Goal: Find specific page/section: Find specific page/section

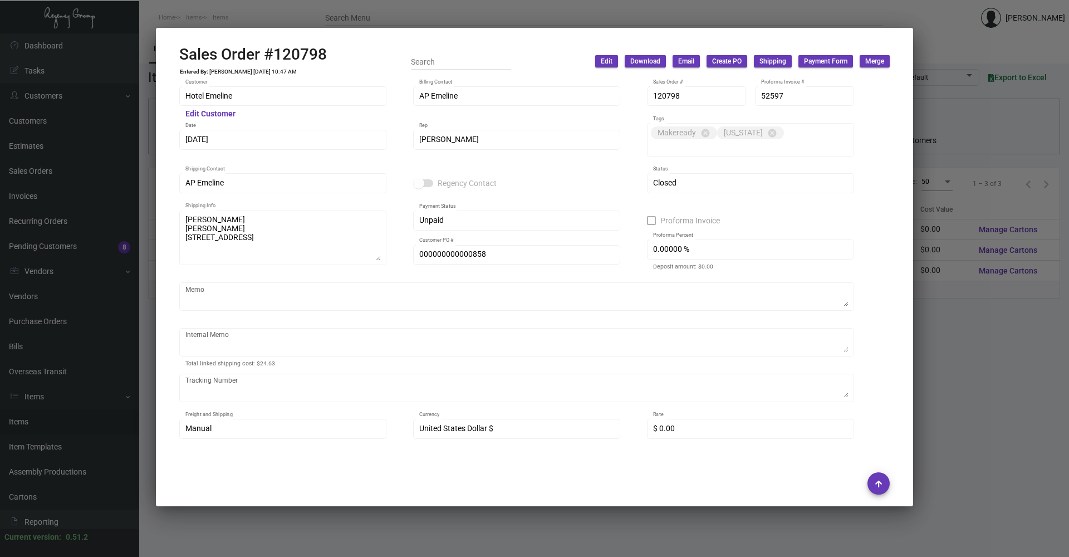
scroll to position [912, 0]
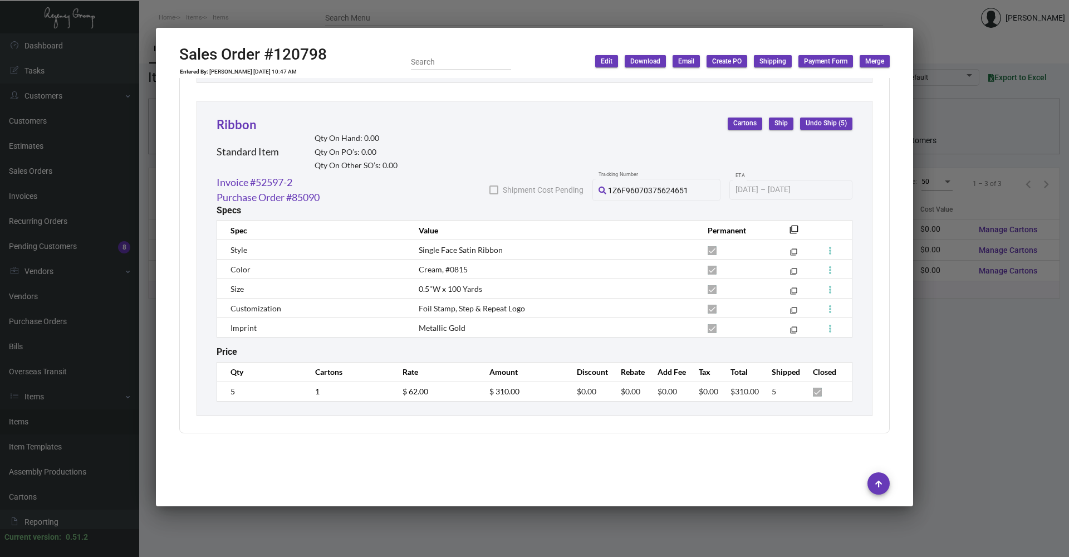
click at [691, 537] on div at bounding box center [534, 278] width 1069 height 557
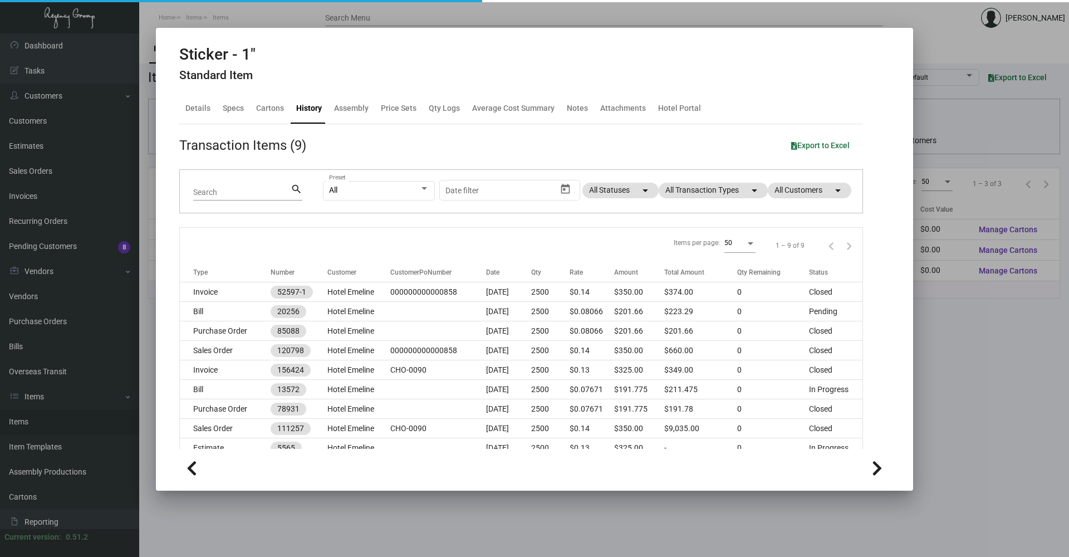
click at [692, 535] on div at bounding box center [534, 278] width 1069 height 557
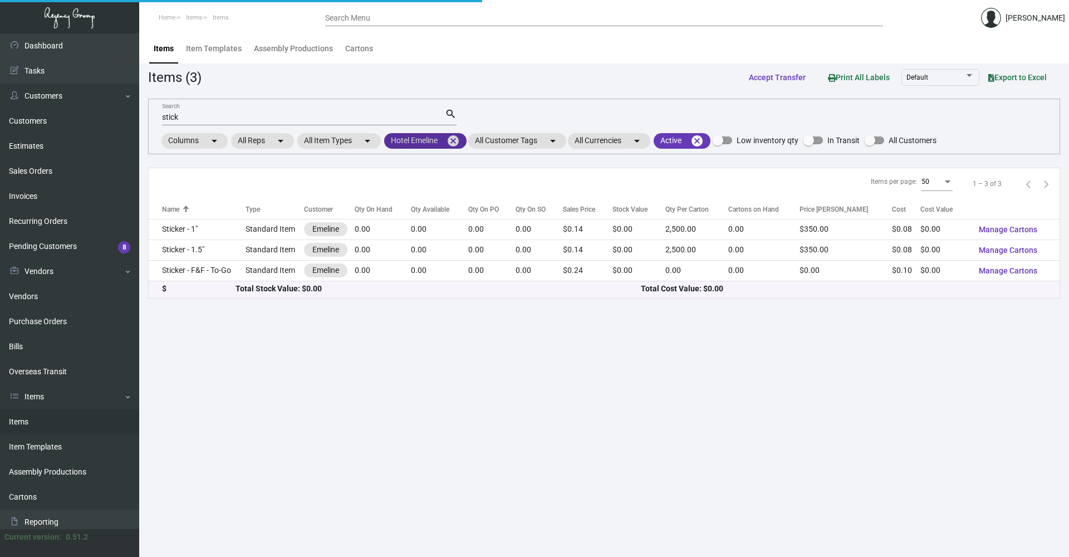
click at [452, 138] on mat-icon "cancel" at bounding box center [452, 140] width 13 height 13
click at [391, 109] on div "stick Search" at bounding box center [303, 116] width 283 height 17
drag, startPoint x: 391, startPoint y: 109, endPoint x: 388, endPoint y: 118, distance: 9.5
click at [391, 111] on div "stick Search" at bounding box center [303, 116] width 283 height 17
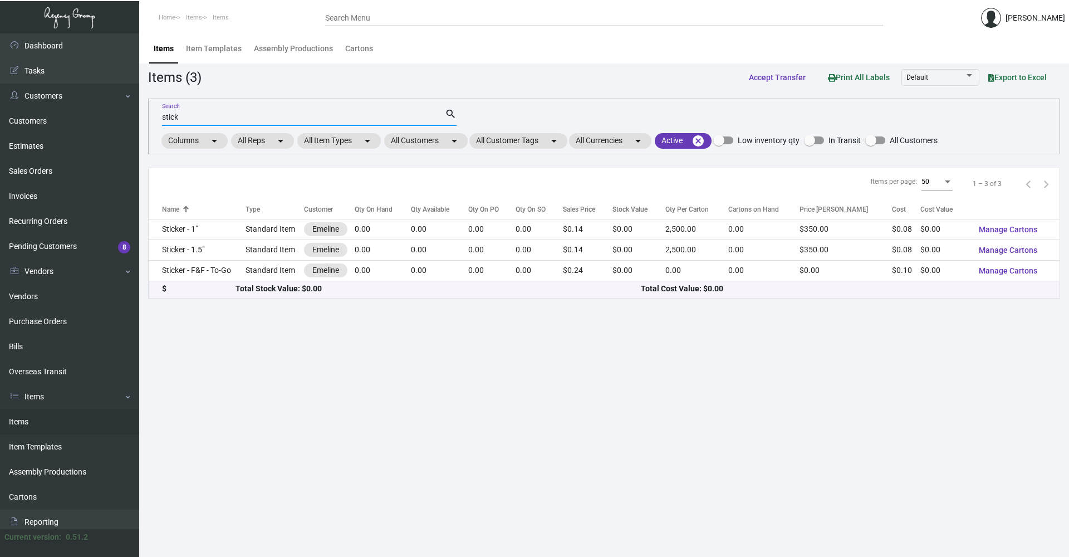
click at [388, 118] on input "stick" at bounding box center [303, 117] width 283 height 9
type input "s"
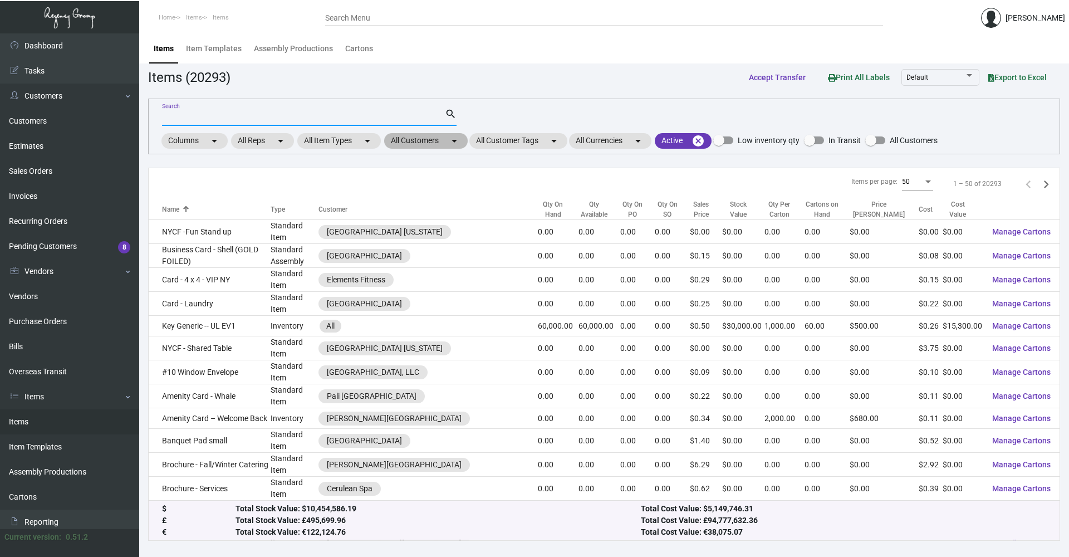
click at [399, 141] on mat-chip "All Customers arrow_drop_down" at bounding box center [426, 141] width 84 height 16
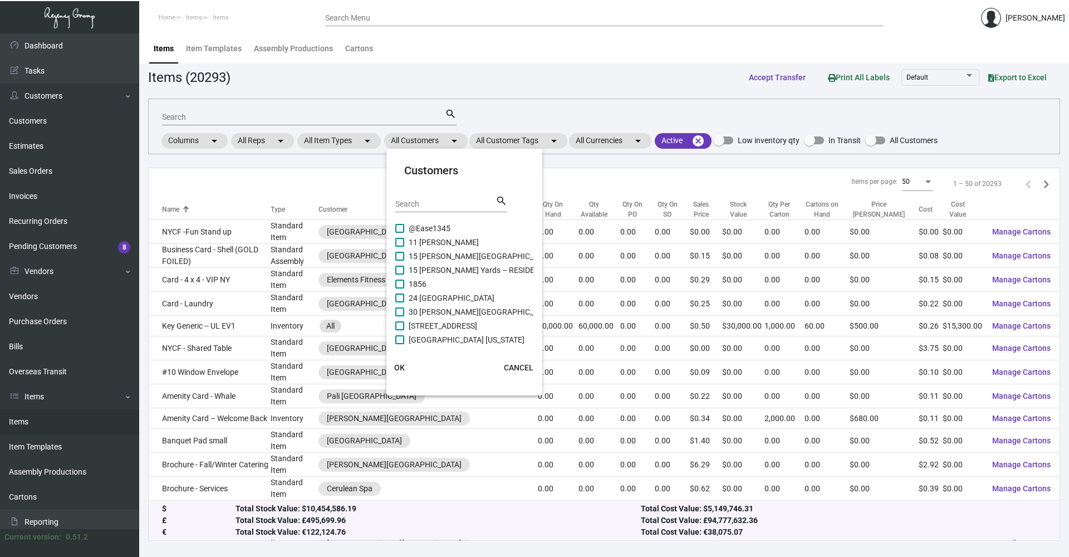
click at [420, 207] on input "Search" at bounding box center [445, 204] width 100 height 9
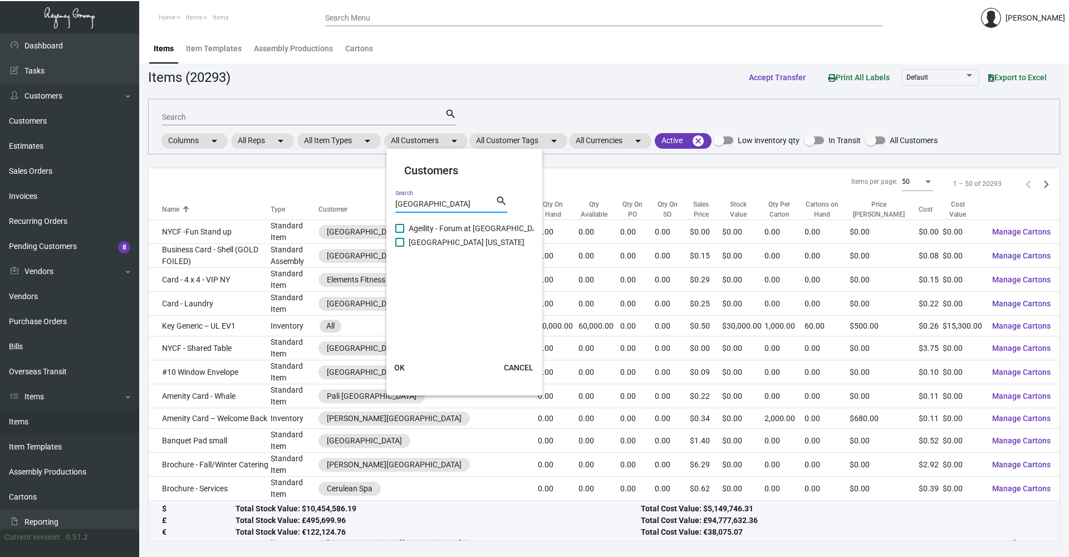
type input "[GEOGRAPHIC_DATA]"
click at [432, 244] on span "[GEOGRAPHIC_DATA] [US_STATE]" at bounding box center [467, 241] width 116 height 13
click at [400, 247] on input "[GEOGRAPHIC_DATA] [US_STATE]" at bounding box center [399, 247] width 1 height 1
checkbox input "true"
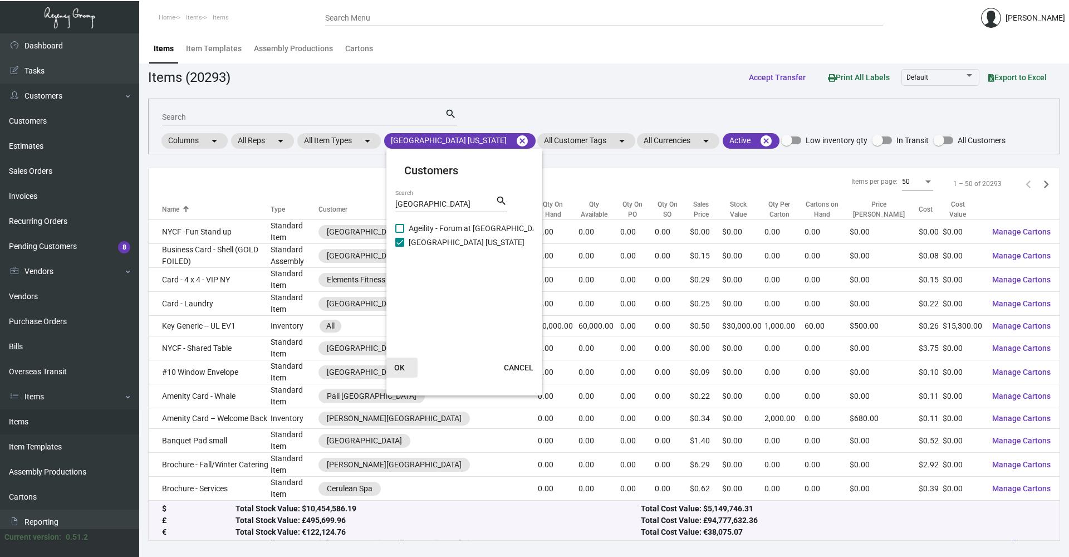
click at [402, 365] on span "OK" at bounding box center [399, 367] width 11 height 9
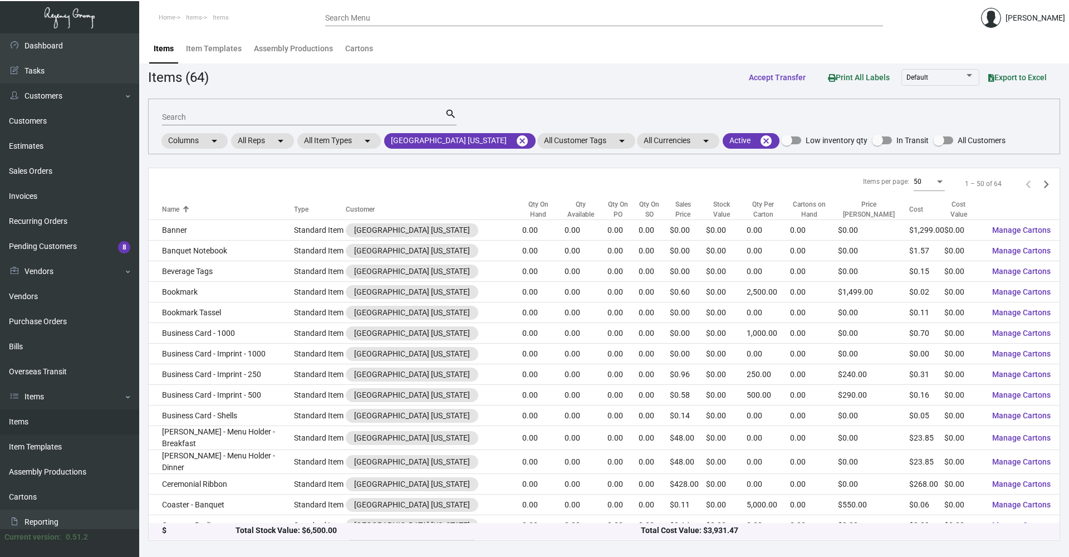
click at [302, 122] on div "Search" at bounding box center [303, 116] width 283 height 17
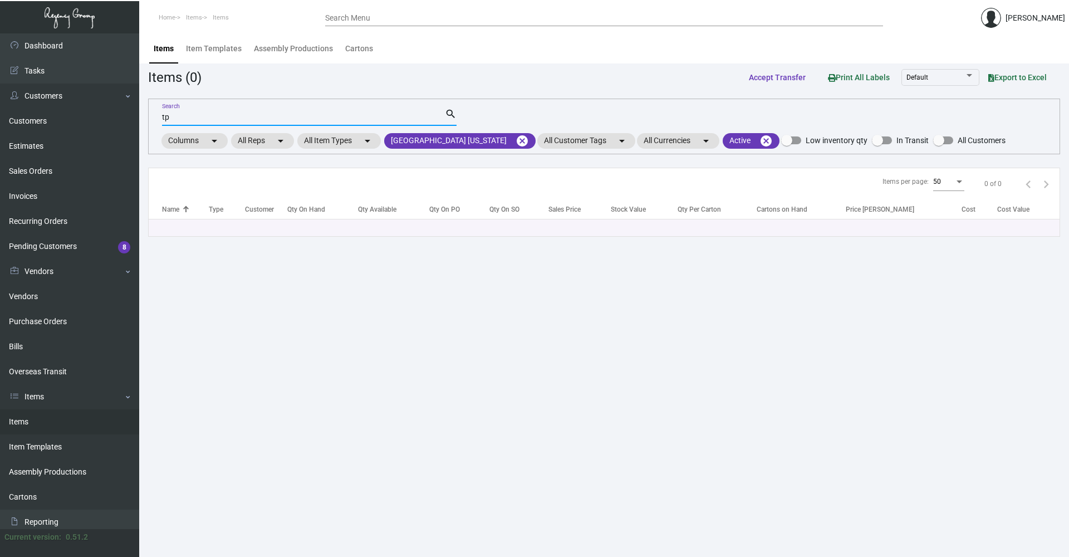
type input "t"
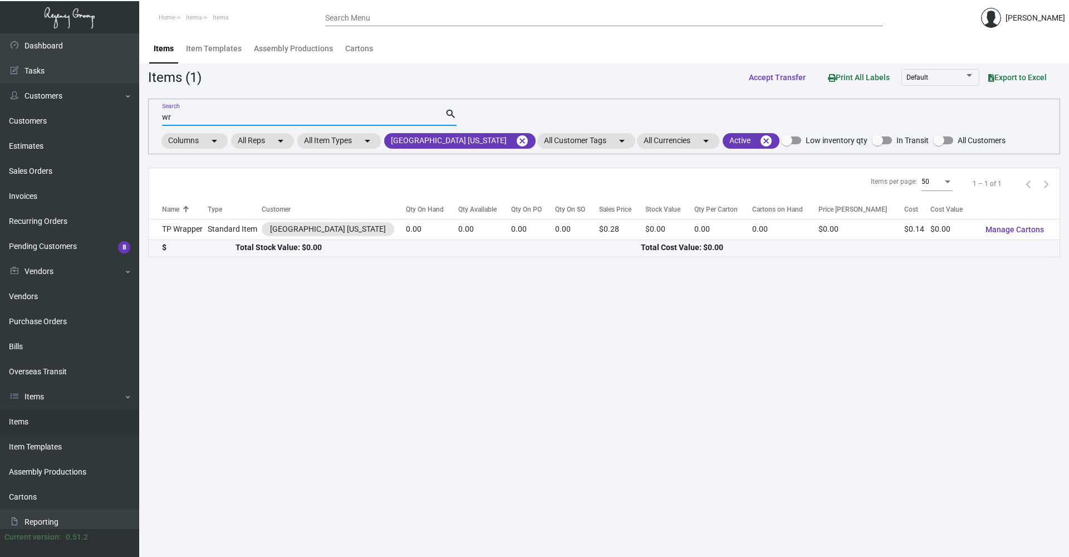
type input "w"
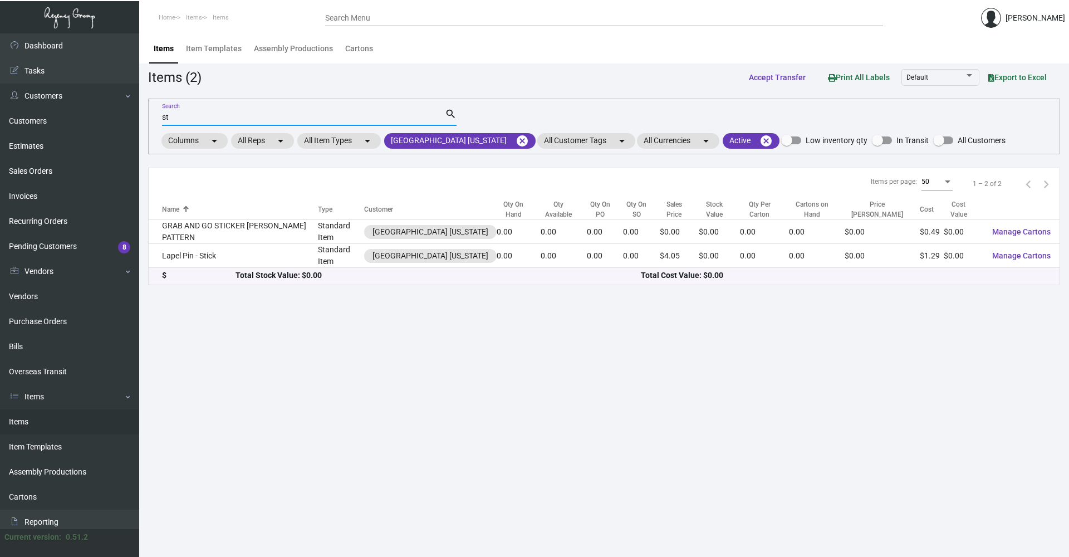
type input "s"
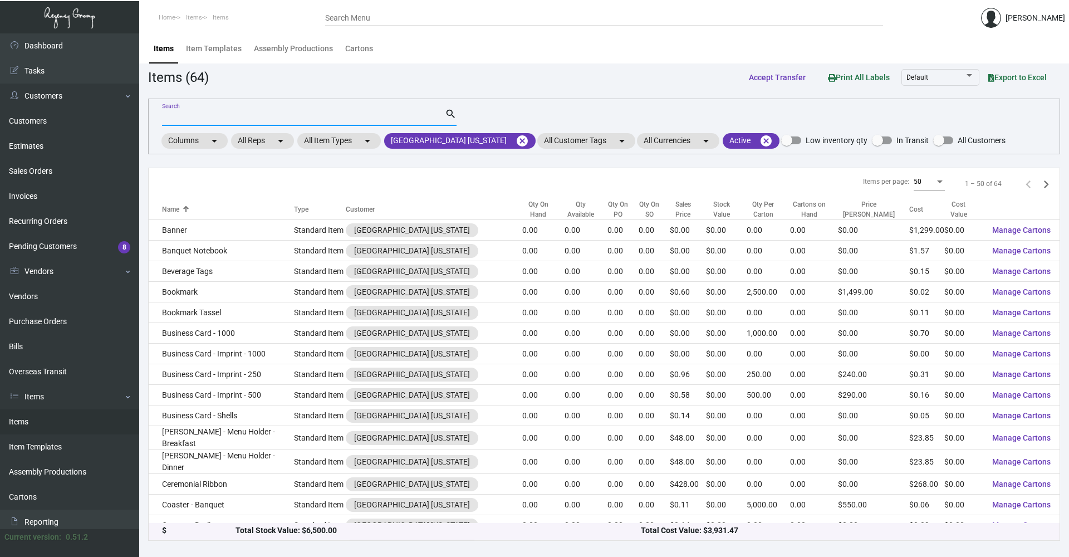
click at [263, 111] on div "Search" at bounding box center [303, 116] width 283 height 17
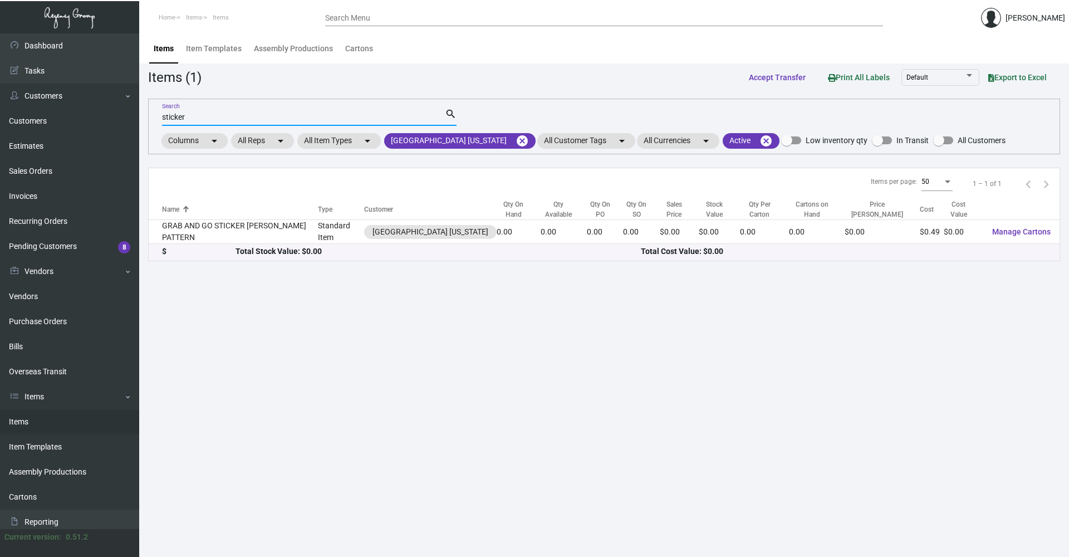
type input "sticker"
